Goal: Obtain resource: Obtain resource

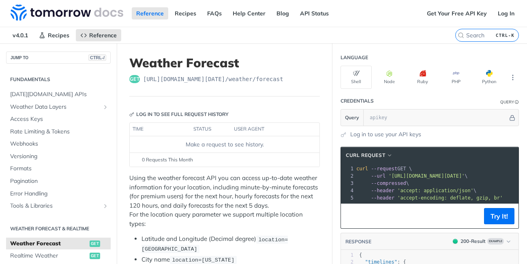
click at [203, 77] on span "[URL][DOMAIN_NAME][DATE] /weather/forecast" at bounding box center [213, 79] width 140 height 8
copy span "[URL][DOMAIN_NAME][DATE]"
click at [468, 183] on pre "--compressed \" at bounding box center [470, 183] width 231 height 7
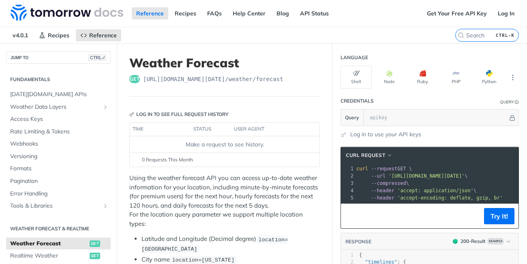
click at [468, 183] on pre "--compressed \" at bounding box center [470, 183] width 231 height 7
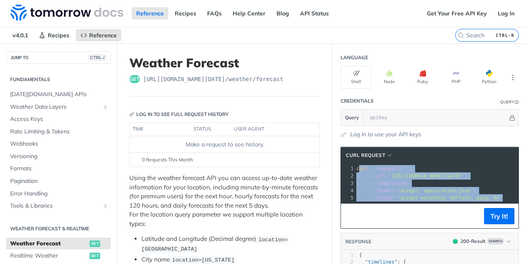
drag, startPoint x: 423, startPoint y: 179, endPoint x: 502, endPoint y: 201, distance: 82.3
click at [502, 201] on div "1 curl --request GET \ 2 --url '[URL][DOMAIN_NAME][DATE]' \ 3 --compressed \ 4 …" at bounding box center [470, 183] width 231 height 36
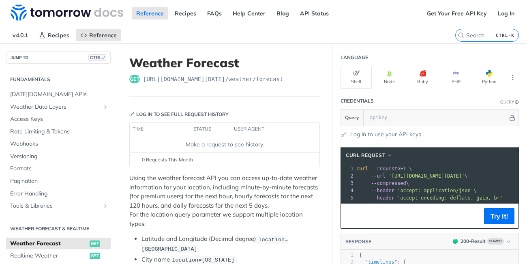
click at [502, 201] on pre "--header 'accept-encoding: deflate, gzip, br'" at bounding box center [470, 197] width 231 height 7
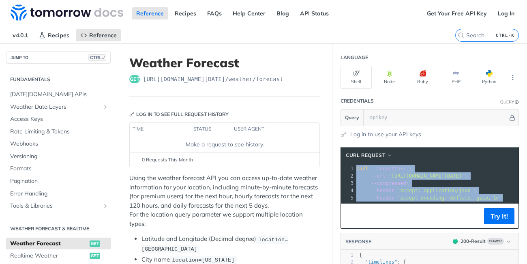
drag, startPoint x: 356, startPoint y: 171, endPoint x: 525, endPoint y: 216, distance: 174.8
click at [525, 216] on div "Jump to Content Reference Recipes FAQs Help Center Blog API Status Recipes Refe…" at bounding box center [263, 132] width 527 height 264
copy div "curl --request GET \ 2 --url '[URL][DOMAIN_NAME][DATE]' \ 3 --compressed \ 4 --…"
